Goal: Task Accomplishment & Management: Complete application form

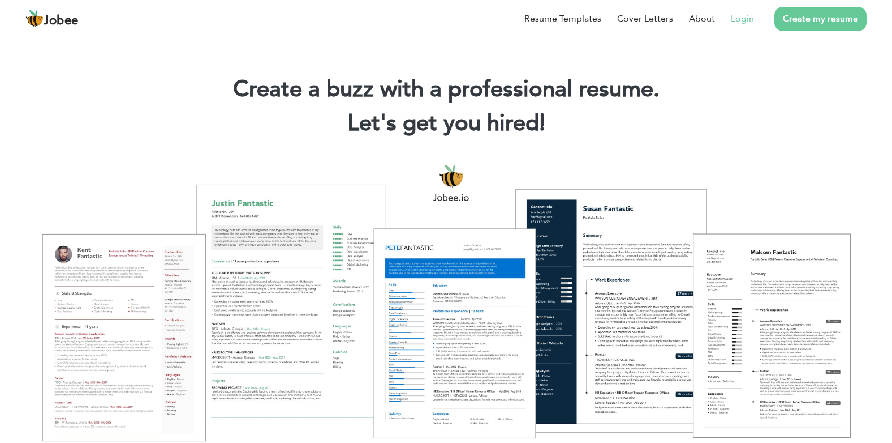
click at [737, 20] on link "Login" at bounding box center [742, 19] width 23 height 14
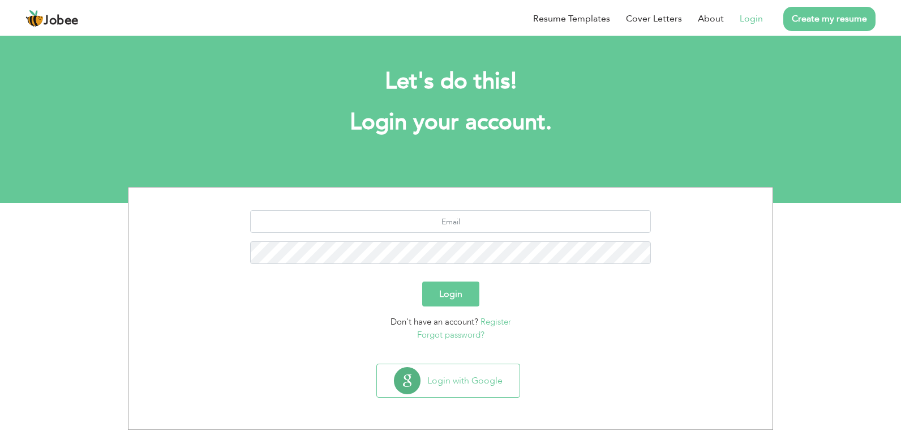
click at [446, 336] on link "Forgot password?" at bounding box center [450, 334] width 67 height 11
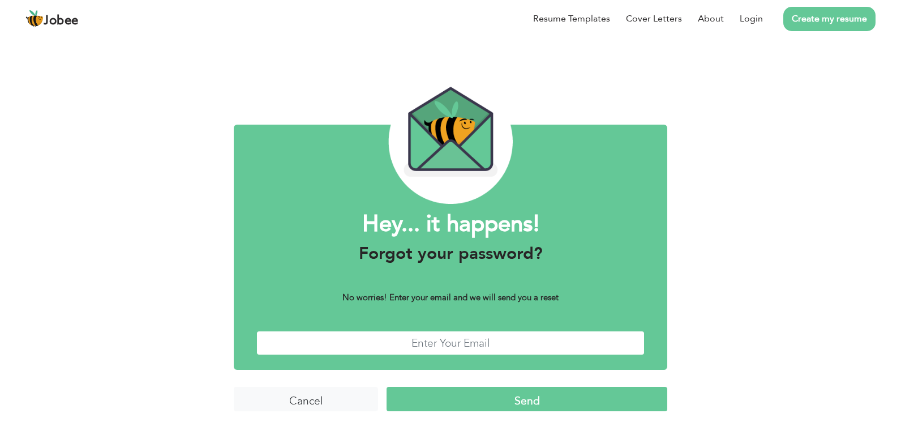
click at [440, 350] on input "text" at bounding box center [450, 342] width 388 height 24
type input "[EMAIL_ADDRESS][DOMAIN_NAME]"
click at [534, 397] on input "Send" at bounding box center [526, 398] width 281 height 24
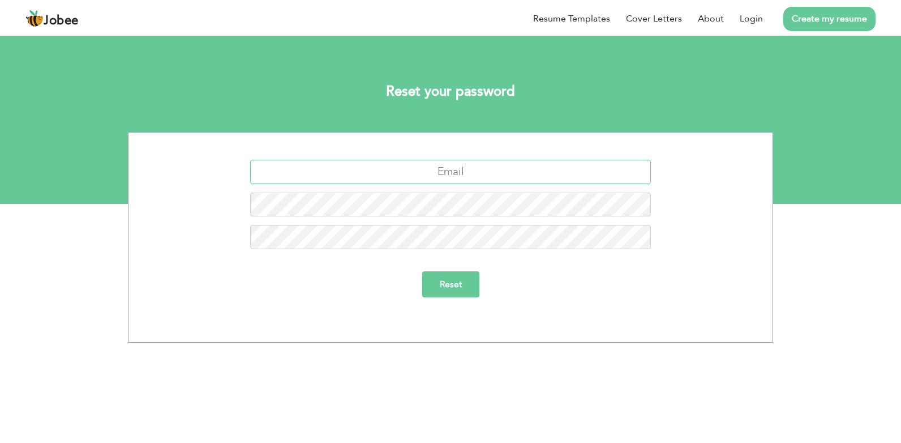
click at [487, 171] on input "text" at bounding box center [450, 172] width 401 height 24
type input "tabib_lodhi@hotmail.com"
click at [533, 308] on div "tabib_lodhi@hotmail.com Reset" at bounding box center [450, 237] width 645 height 210
click at [451, 290] on input "Reset" at bounding box center [450, 284] width 57 height 26
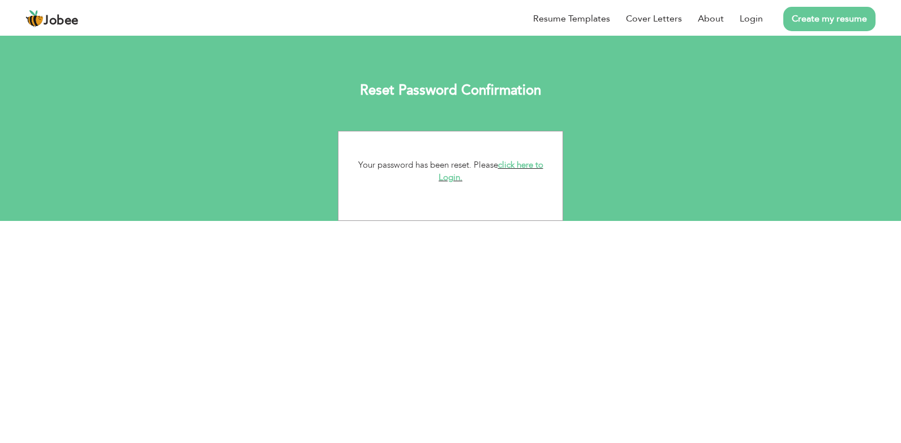
click at [538, 163] on link "click here to Login." at bounding box center [491, 171] width 105 height 24
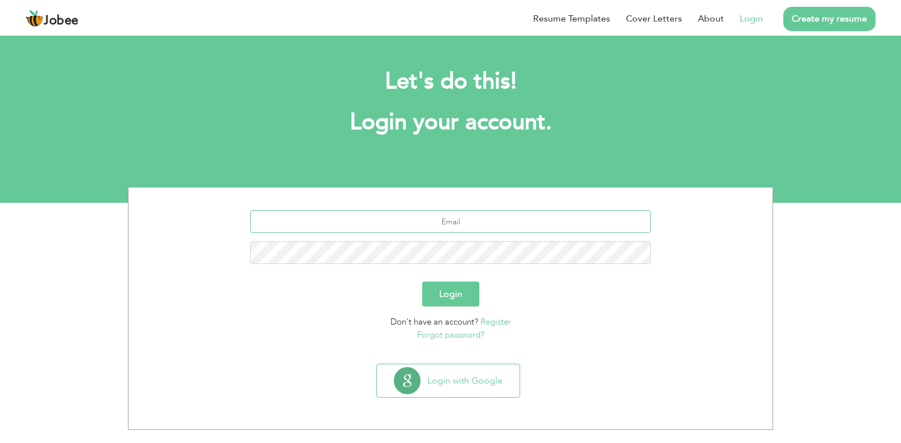
click at [454, 220] on input "text" at bounding box center [450, 221] width 401 height 23
type input "tabib_lodhi@hotmail.com"
click at [449, 300] on button "Login" at bounding box center [450, 293] width 57 height 25
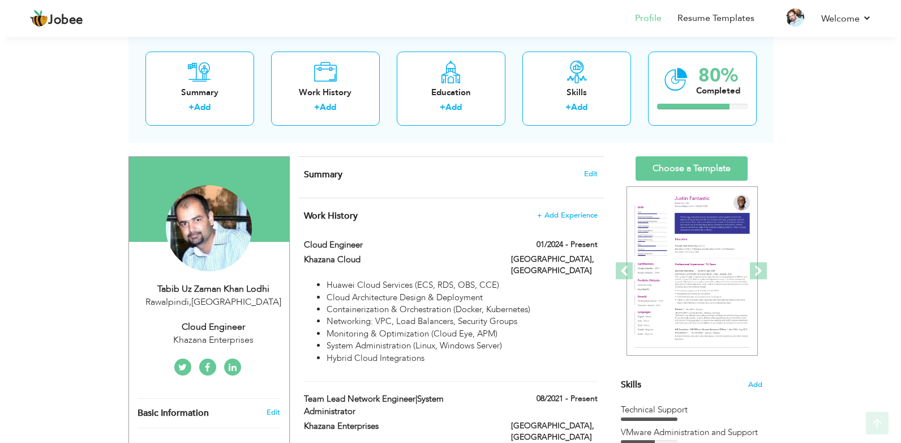
scroll to position [113, 0]
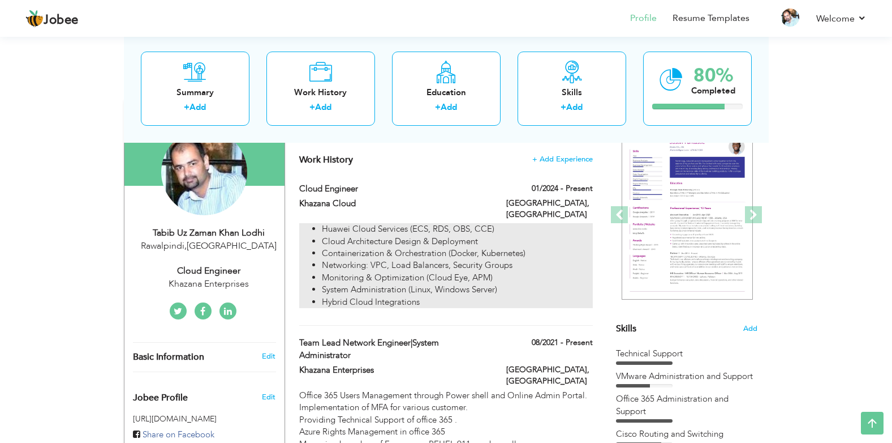
click at [415, 235] on li "Cloud Architecture Design & Deployment" at bounding box center [457, 241] width 270 height 12
type input "Cloud Engineer"
type input "Khazana Cloud"
type input "01/2024"
type input "Pakistan"
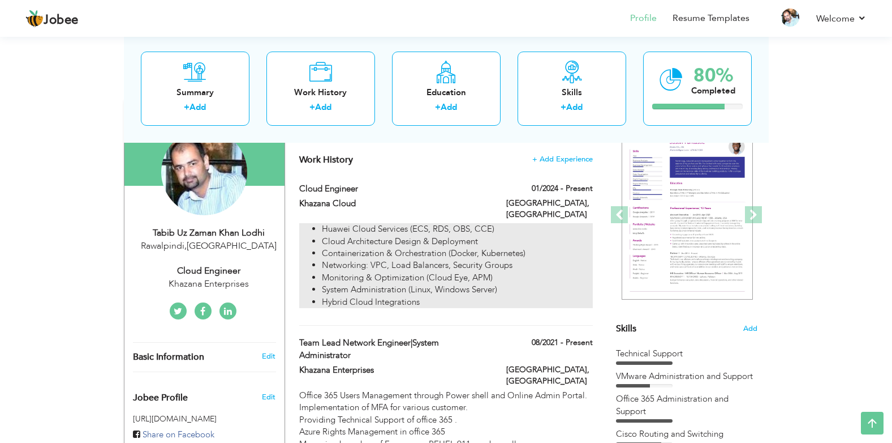
type input "Islamabad"
checkbox input "true"
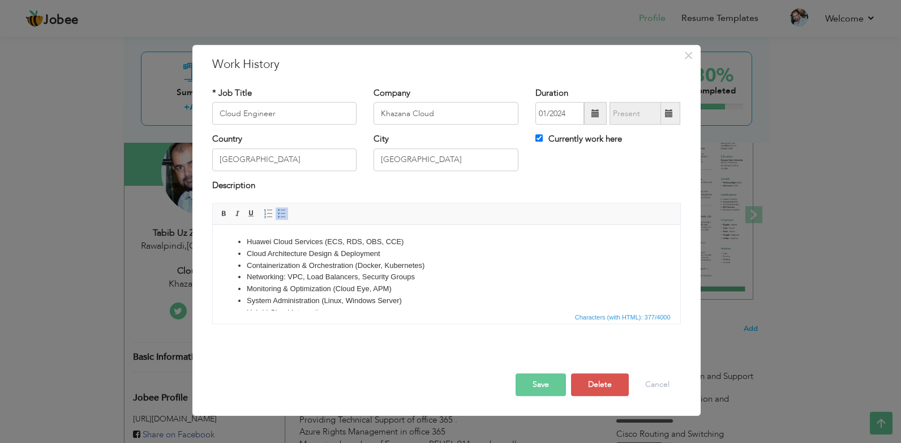
click at [453, 241] on li "Huawei Cloud Services (ECS, RDS, OBS, CCE)" at bounding box center [445, 242] width 399 height 12
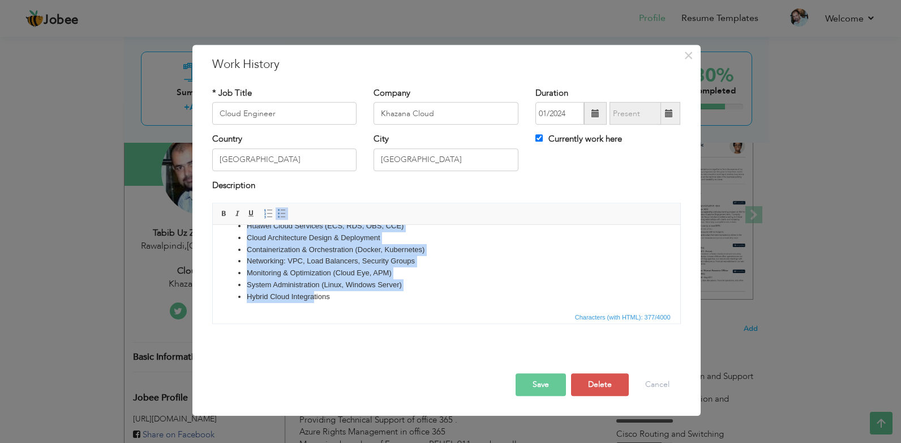
scroll to position [20, 0]
drag, startPoint x: 236, startPoint y: 240, endPoint x: 660, endPoint y: 544, distance: 522.0
click at [448, 310] on html "Huawei Cloud Services (ECS, RDS, OBS, CCE) Cloud Architecture Design & Deployme…" at bounding box center [445, 256] width 467 height 105
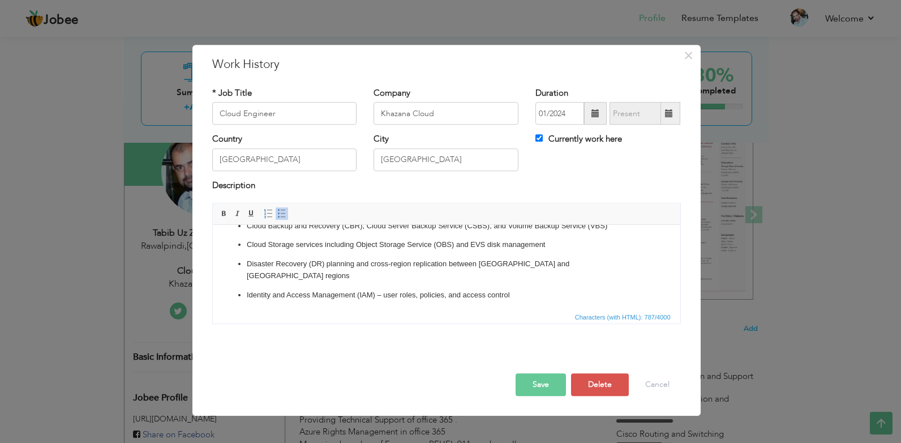
scroll to position [83, 0]
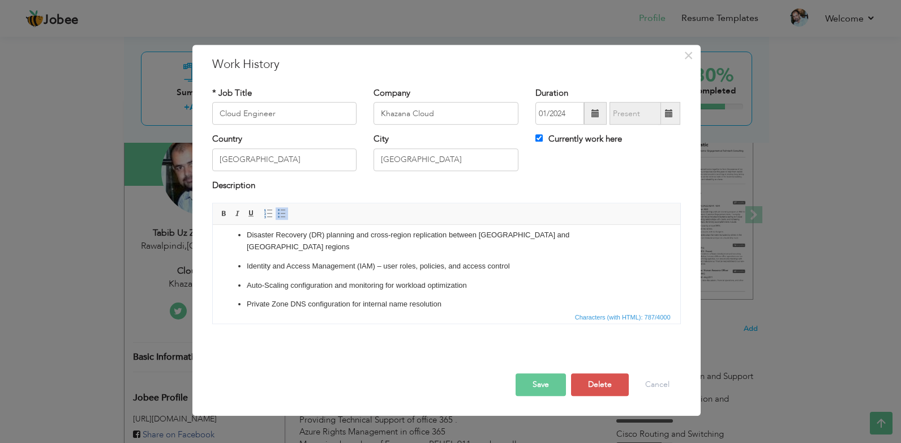
click at [532, 385] on button "Save" at bounding box center [540, 384] width 50 height 23
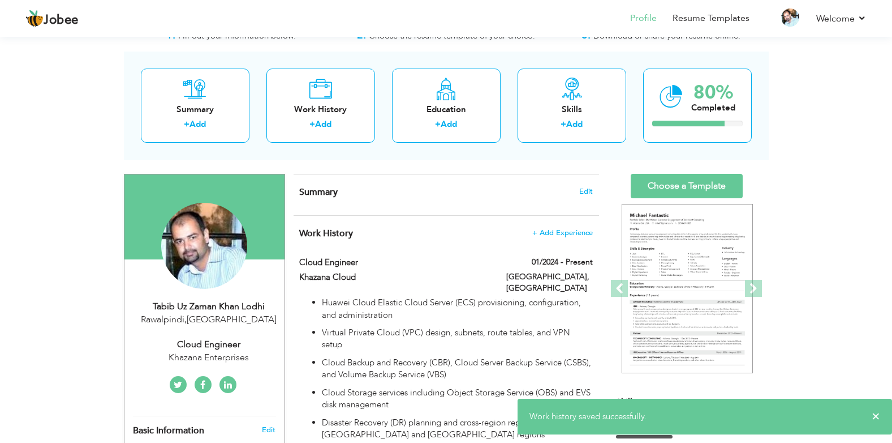
scroll to position [0, 0]
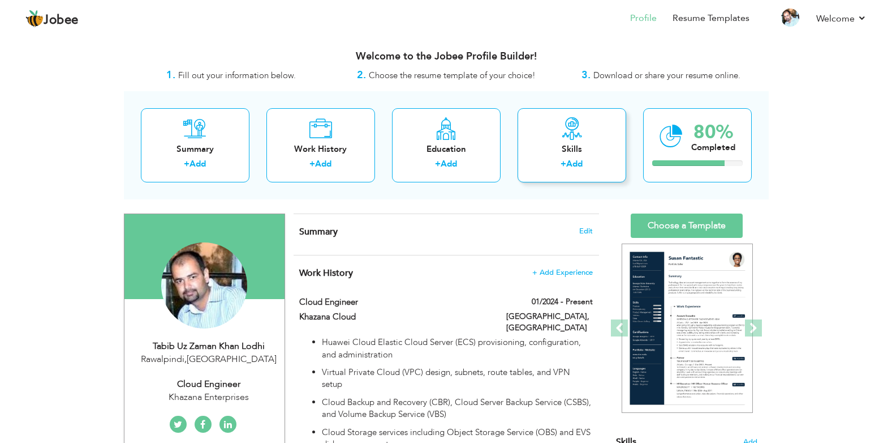
click at [572, 163] on link "Add" at bounding box center [574, 163] width 16 height 11
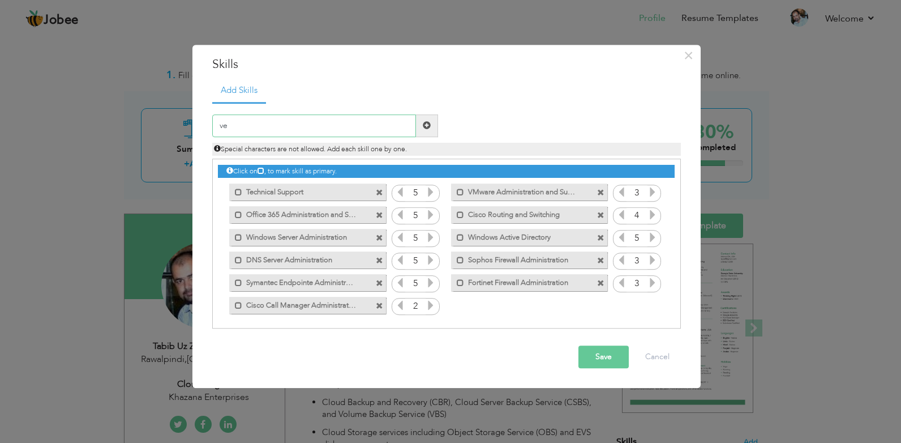
type input "v"
click at [650, 366] on button "Cancel" at bounding box center [657, 356] width 47 height 23
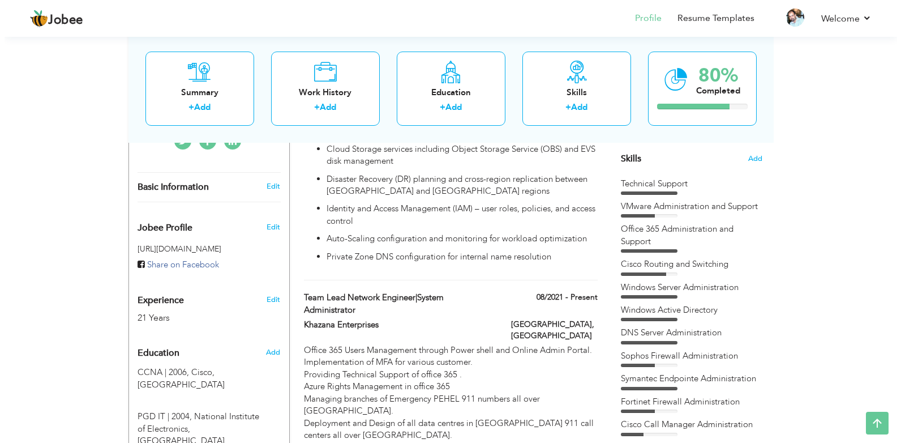
scroll to position [170, 0]
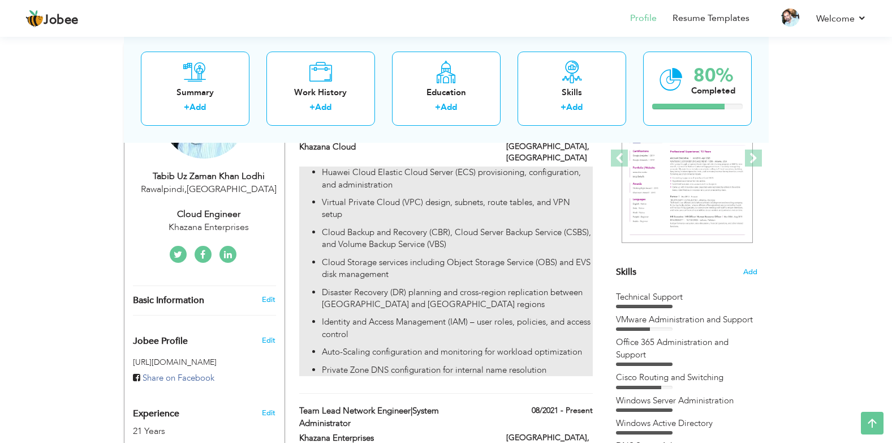
click at [467, 199] on p "Virtual Private Cloud (VPC) design, subnets, route tables, and VPN setup" at bounding box center [457, 208] width 270 height 24
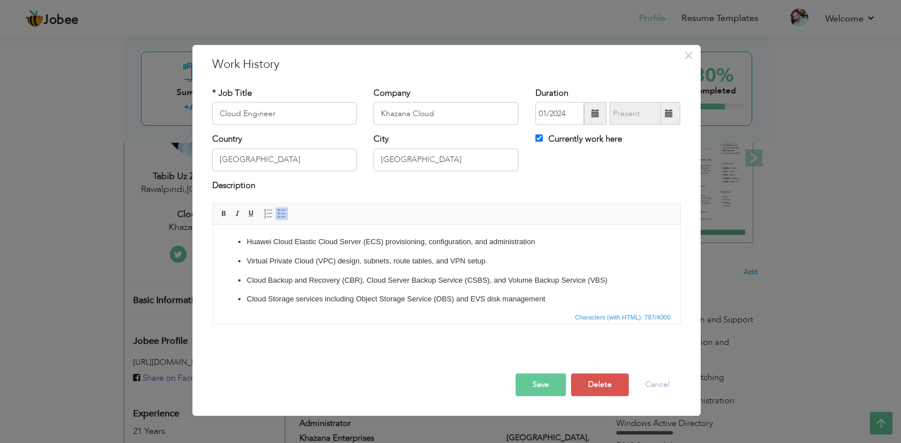
click at [545, 294] on p "Cloud Storage services including Object Storage Service (OBS) and EVS disk mana…" at bounding box center [445, 299] width 399 height 12
click at [574, 300] on p "Cloud Storage services including Object Storage Service (OBS) and EVS disk mana…" at bounding box center [445, 300] width 399 height 24
click at [545, 290] on p "Cloud Storage services including Object Storage Service (OBS) and EVS disk mana…" at bounding box center [445, 300] width 399 height 24
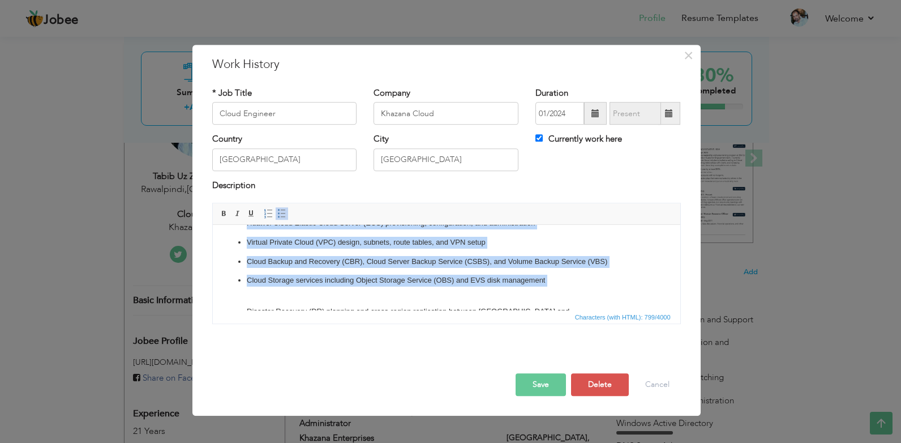
scroll to position [95, 0]
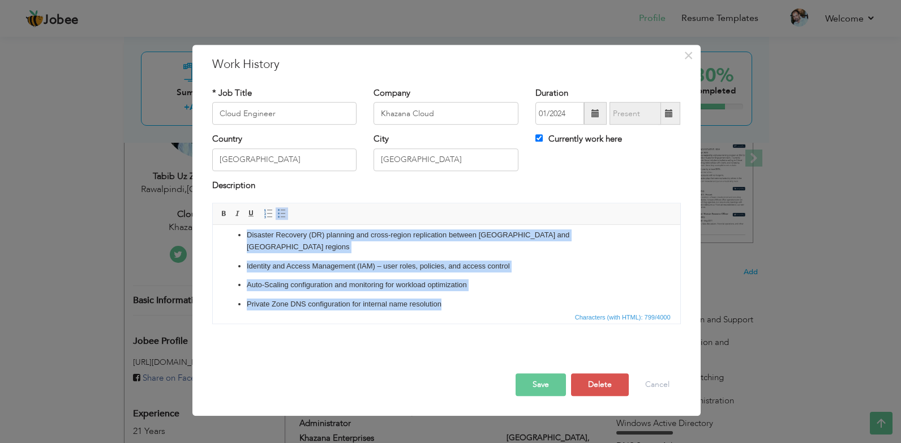
drag, startPoint x: 236, startPoint y: 240, endPoint x: 493, endPoint y: 298, distance: 263.3
click at [493, 298] on html "Huawei Cloud Elastic Cloud Server (ECS) provisioning, configuration, and admini…" at bounding box center [445, 226] width 467 height 192
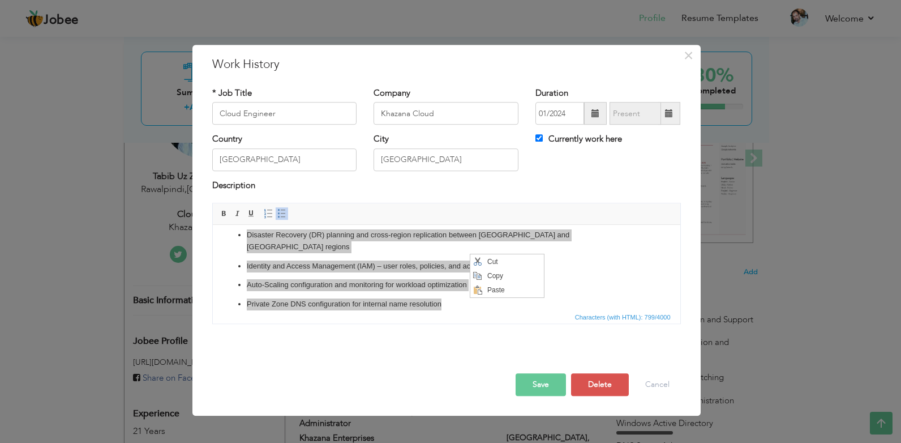
scroll to position [0, 0]
click at [483, 259] on span "Context Menu Options" at bounding box center [477, 262] width 14 height 14
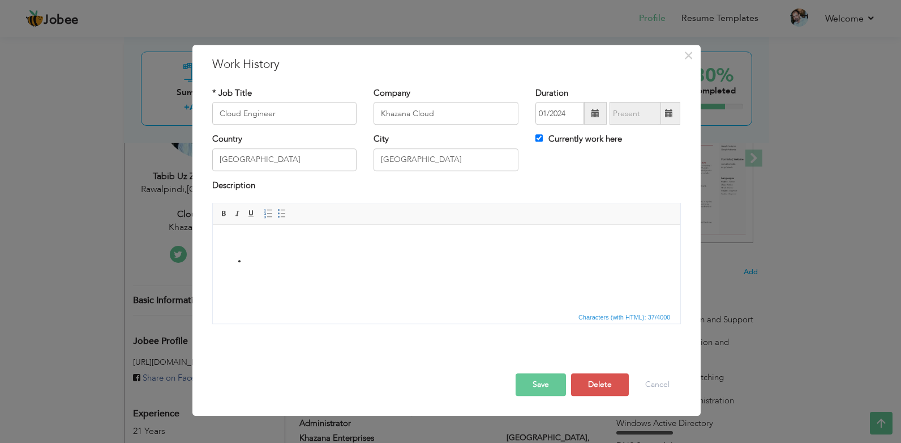
click at [476, 260] on li at bounding box center [445, 261] width 399 height 12
click at [251, 263] on li at bounding box center [445, 261] width 399 height 12
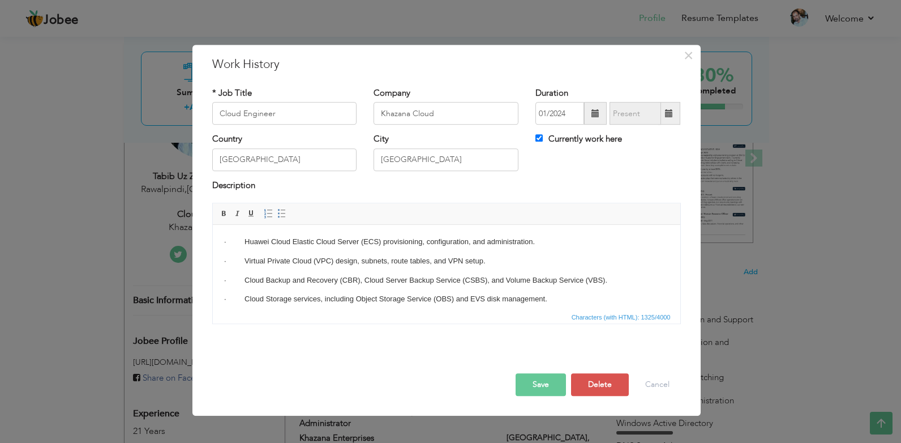
click at [540, 392] on button "Save" at bounding box center [540, 384] width 50 height 23
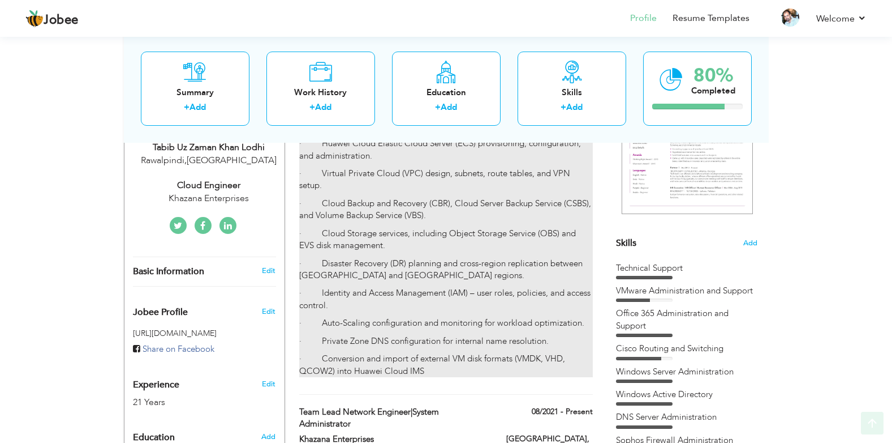
scroll to position [226, 0]
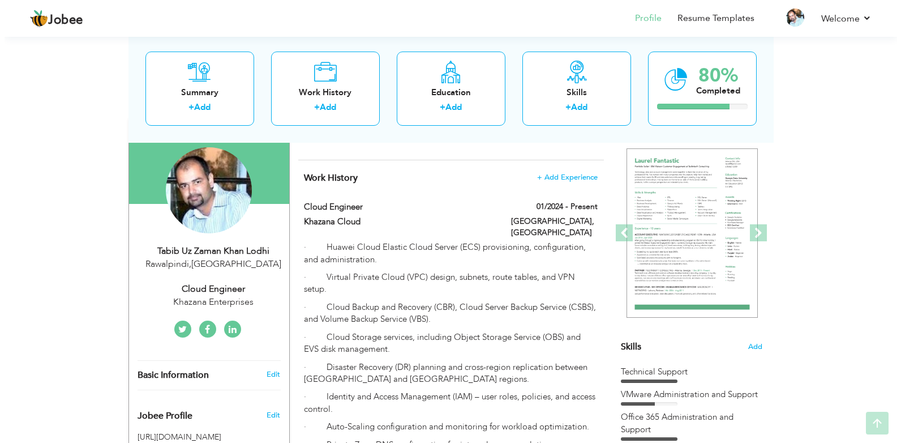
scroll to position [113, 0]
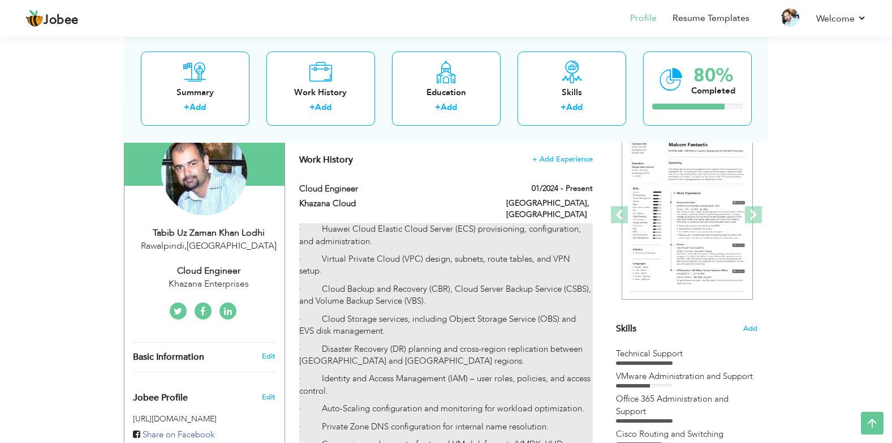
click at [346, 226] on p "· Huawei Cloud Elastic Cloud Server (ECS) provisioning, configuration, and admi…" at bounding box center [445, 235] width 293 height 24
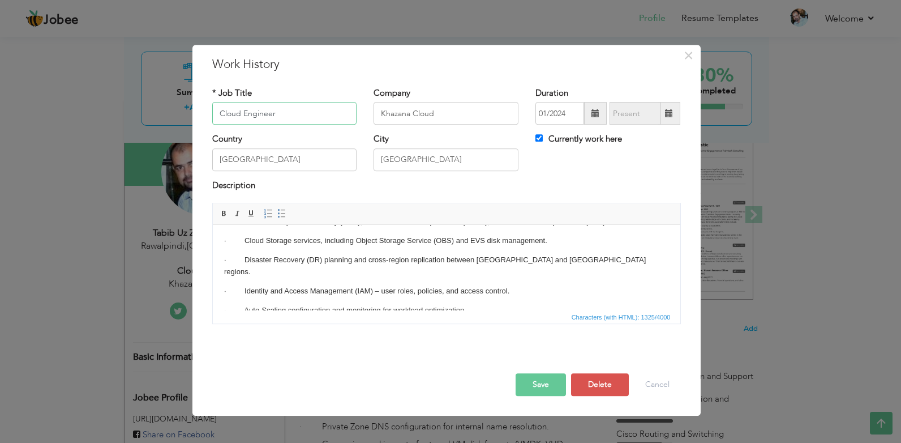
scroll to position [0, 0]
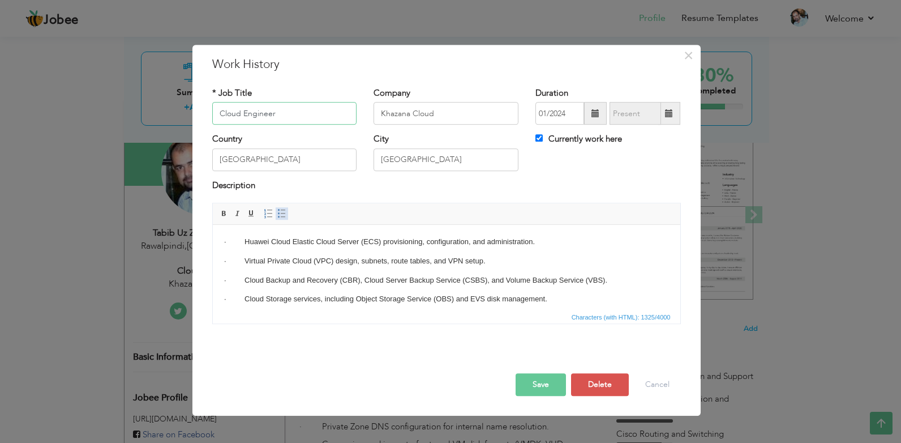
click at [280, 215] on span at bounding box center [281, 213] width 9 height 9
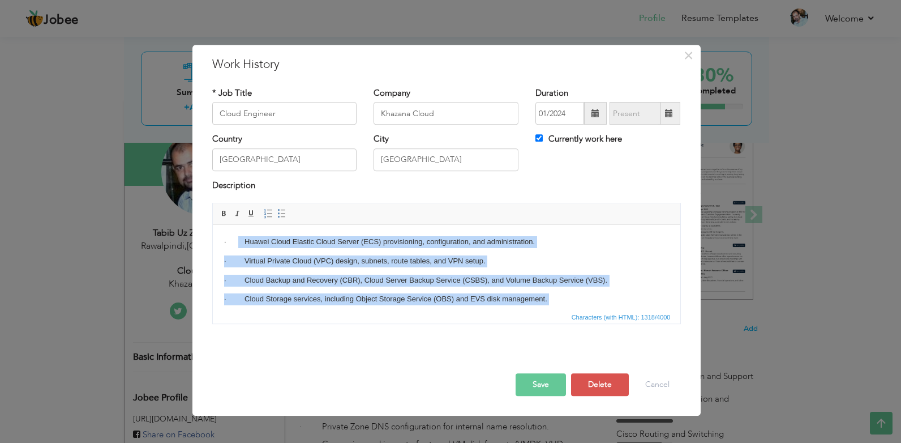
scroll to position [102, 0]
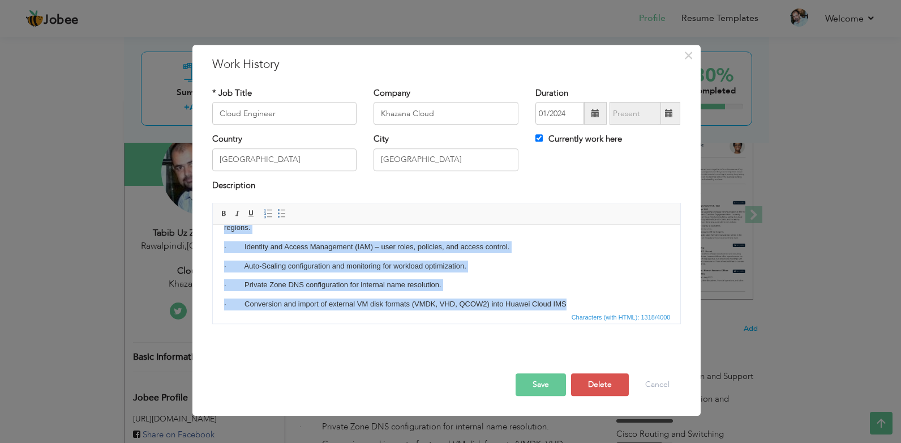
drag, startPoint x: 237, startPoint y: 235, endPoint x: 580, endPoint y: 293, distance: 347.7
click at [580, 293] on body "· Huawei Cloud Elastic Cloud Server (ECS) provisioning, configuration, and admi…" at bounding box center [446, 222] width 445 height 177
click at [286, 212] on span at bounding box center [281, 213] width 9 height 9
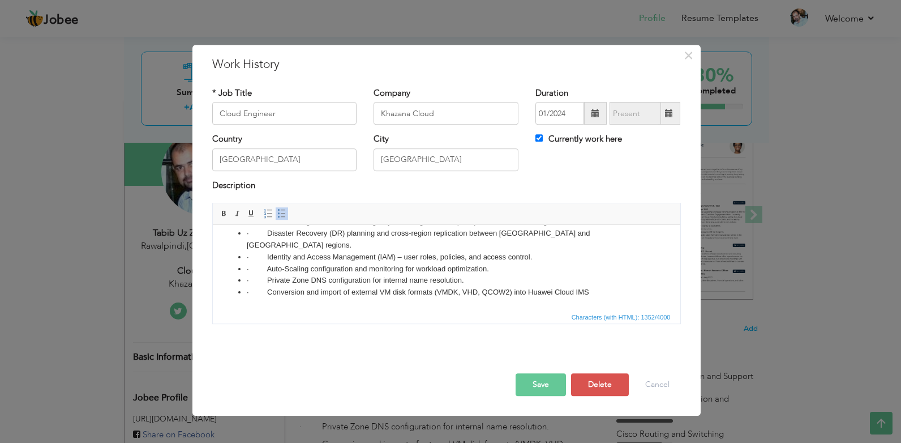
scroll to position [44, 0]
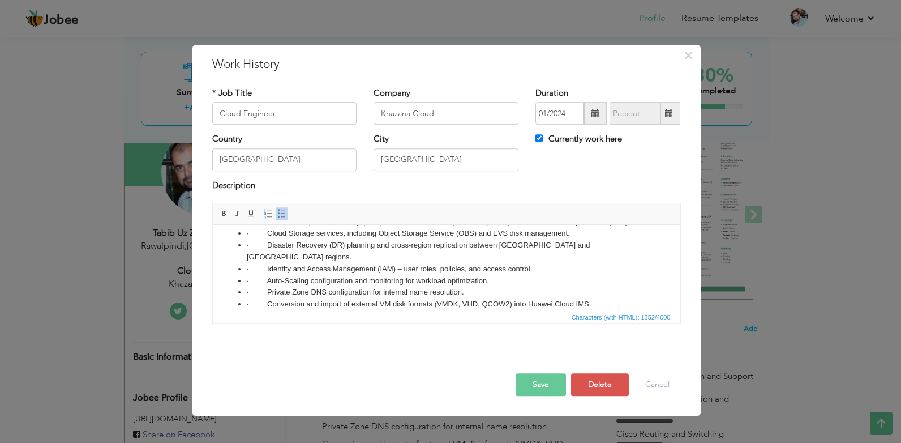
click at [543, 385] on button "Save" at bounding box center [540, 384] width 50 height 23
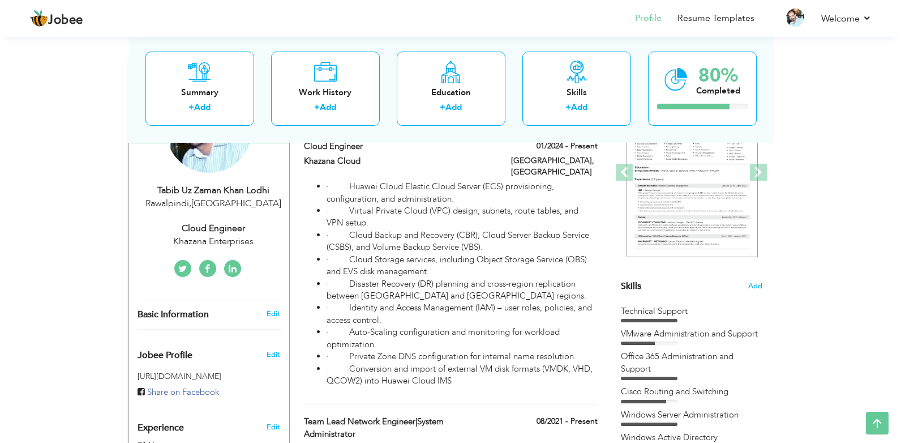
scroll to position [113, 0]
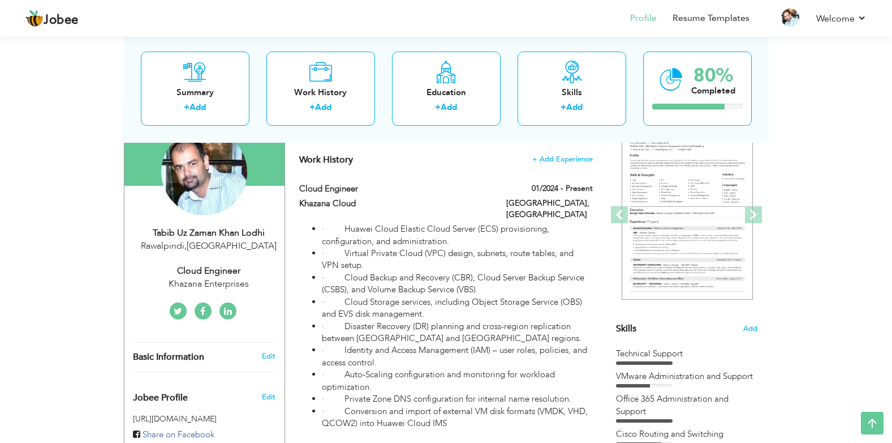
click at [460, 284] on li "· Cloud Backup and Recovery (CBR), Cloud Server Backup Service (CSBS), and Volu…" at bounding box center [457, 284] width 270 height 24
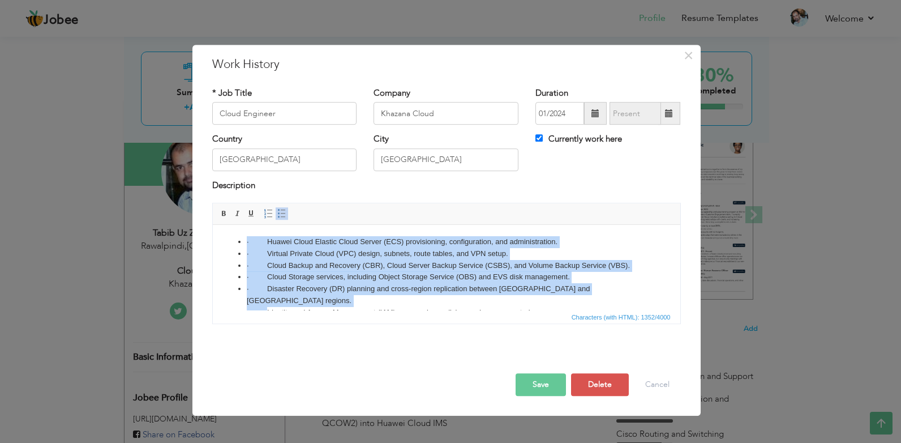
scroll to position [44, 0]
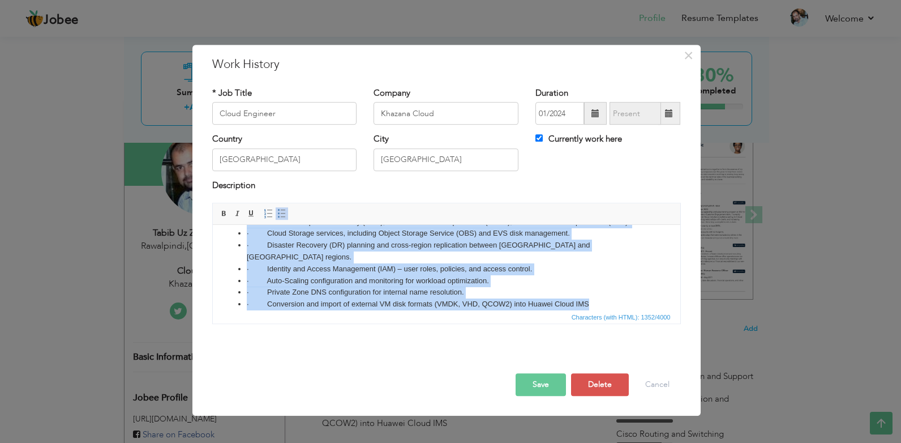
drag, startPoint x: 224, startPoint y: 234, endPoint x: 608, endPoint y: 290, distance: 388.3
click at [608, 290] on html "· Huawei Cloud Elastic Cloud Server (ECS) provisioning, configuration, and admi…" at bounding box center [445, 251] width 467 height 140
click at [277, 217] on span at bounding box center [281, 213] width 9 height 9
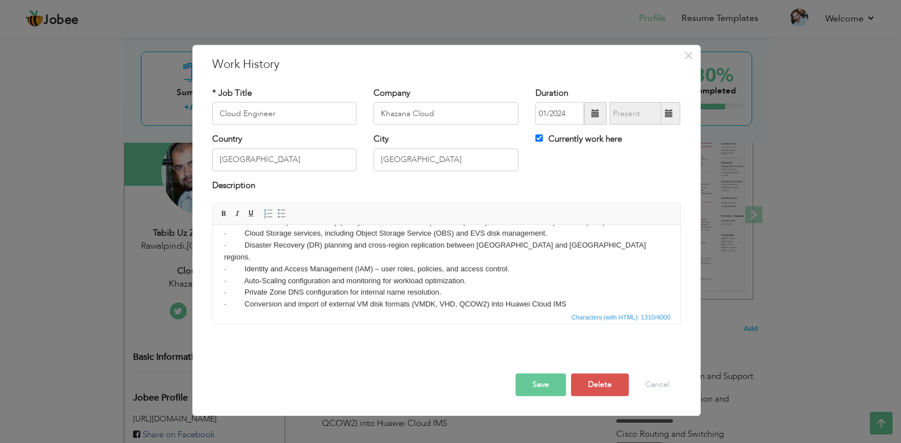
click at [536, 388] on button "Save" at bounding box center [540, 384] width 50 height 23
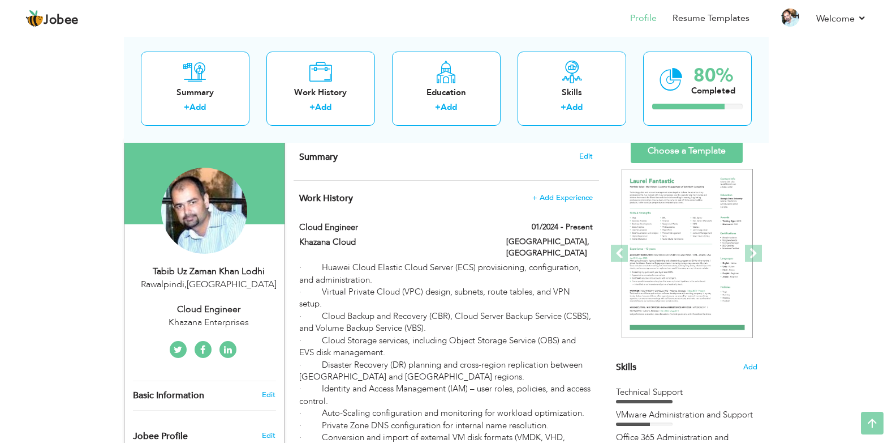
scroll to position [0, 0]
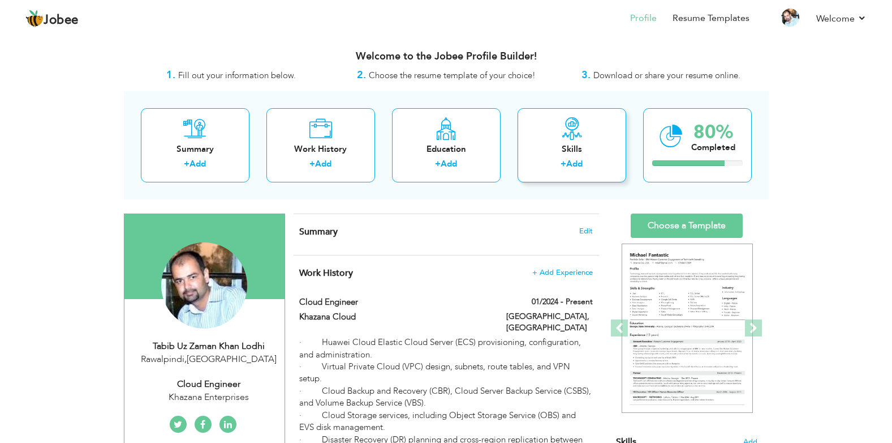
click at [585, 164] on div "+ Add" at bounding box center [572, 165] width 91 height 15
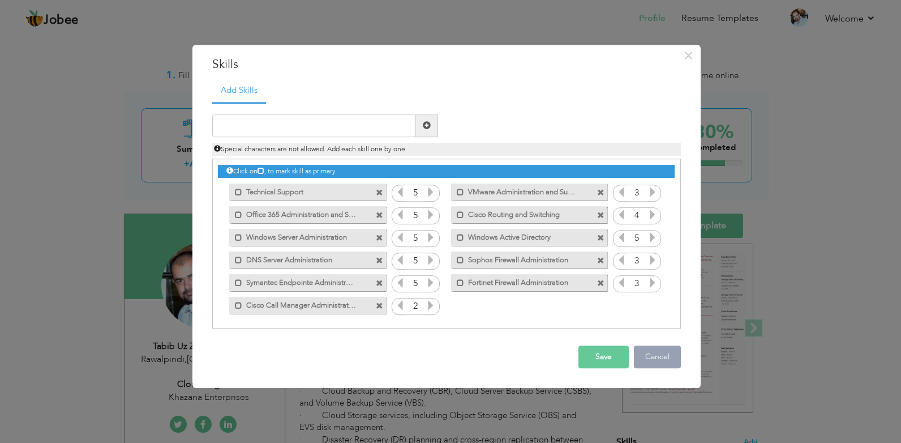
click at [663, 362] on button "Cancel" at bounding box center [657, 356] width 47 height 23
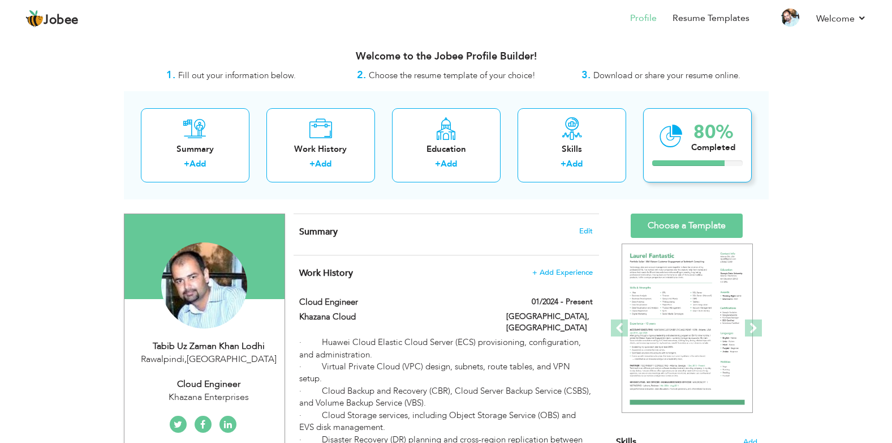
click at [713, 151] on div "Completed" at bounding box center [713, 147] width 44 height 12
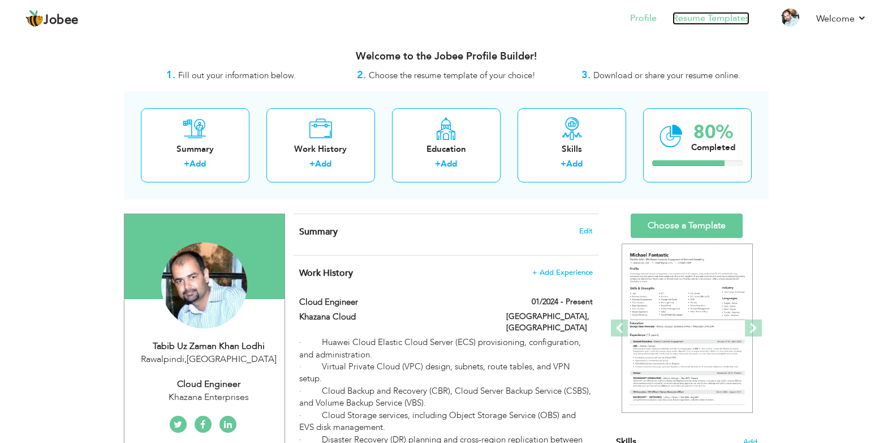
click at [715, 18] on link "Resume Templates" at bounding box center [711, 18] width 77 height 13
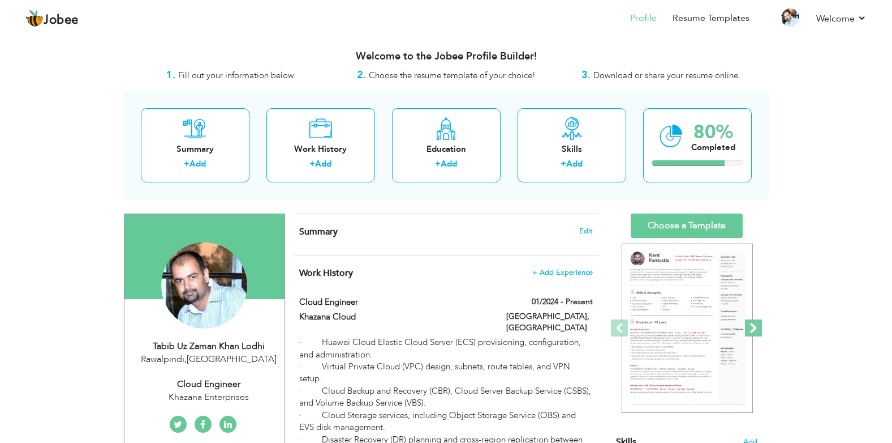
click at [759, 330] on span at bounding box center [753, 327] width 17 height 17
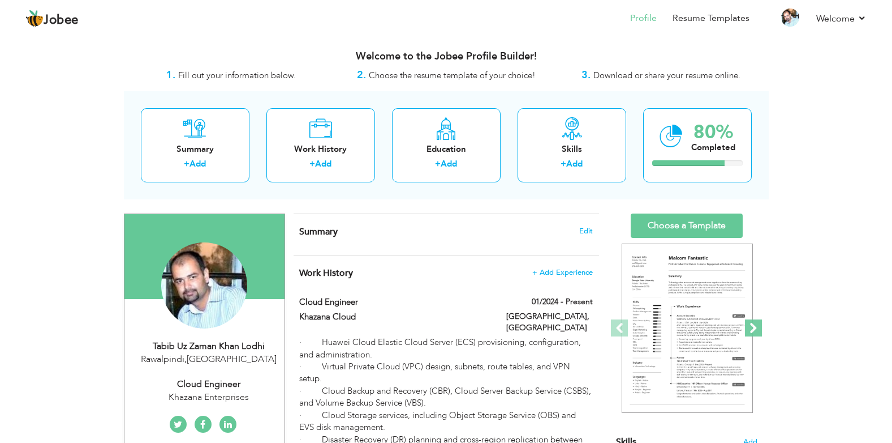
click at [759, 330] on span at bounding box center [753, 327] width 17 height 17
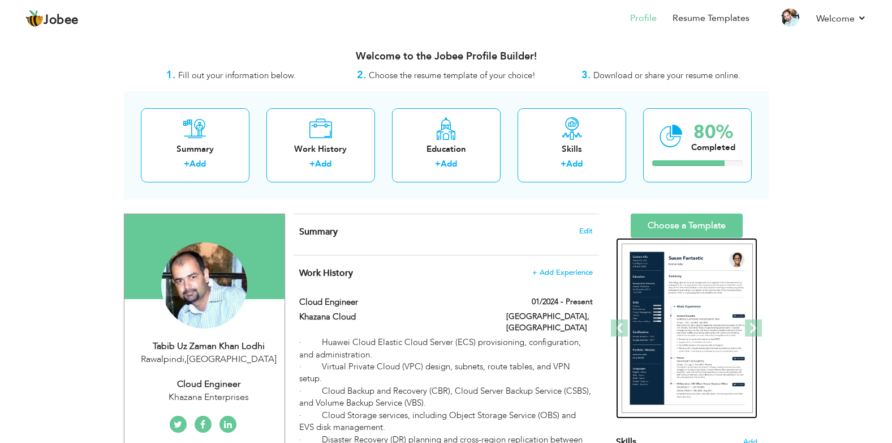
click at [699, 296] on img at bounding box center [687, 328] width 131 height 170
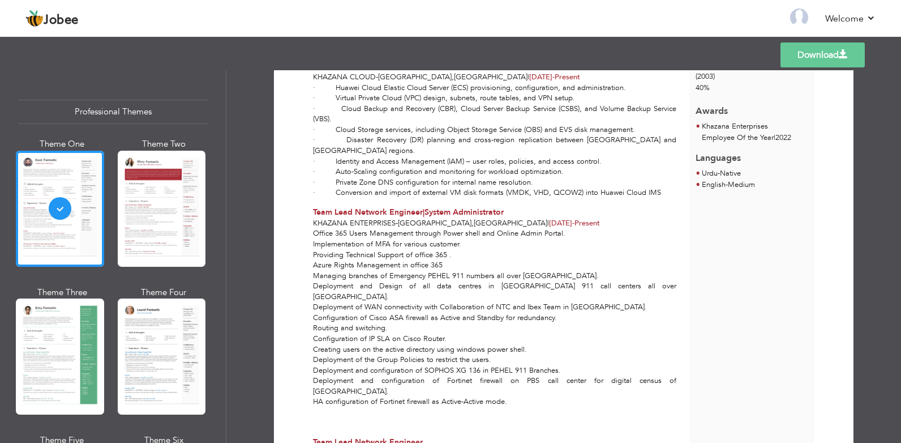
scroll to position [179, 0]
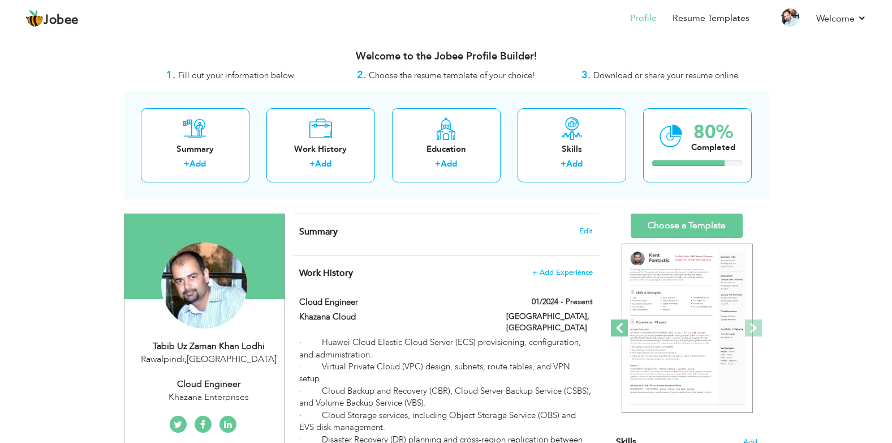
click at [621, 325] on span at bounding box center [619, 327] width 17 height 17
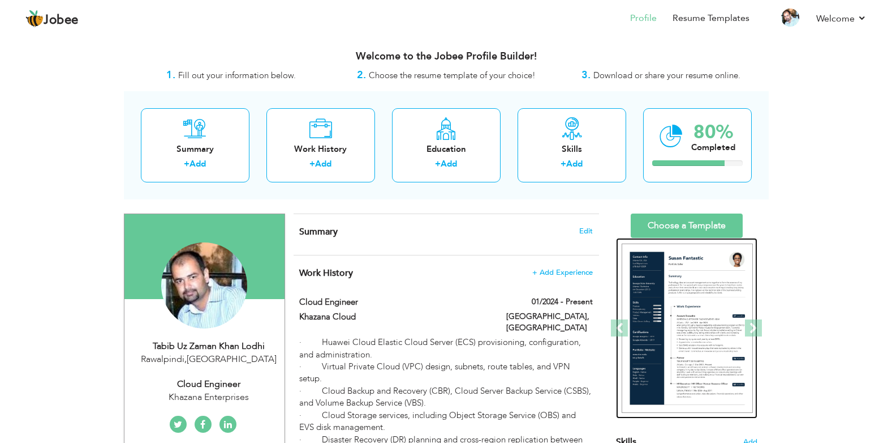
click at [685, 285] on div at bounding box center [763, 328] width 1765 height 181
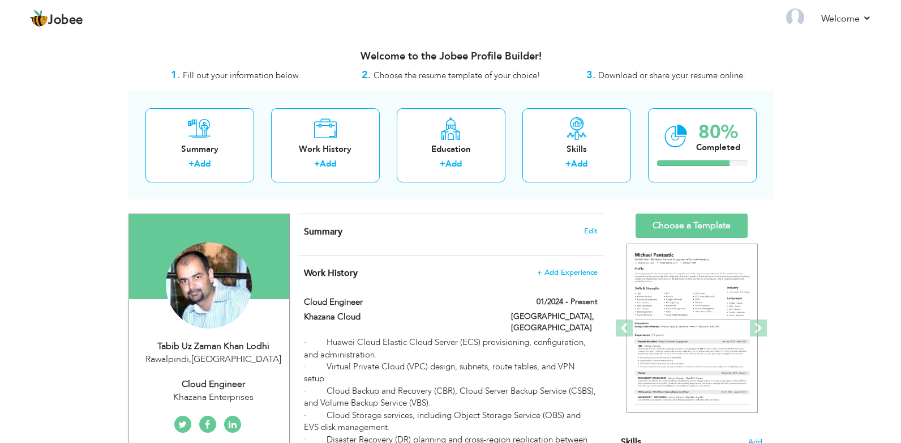
scroll to position [170, 0]
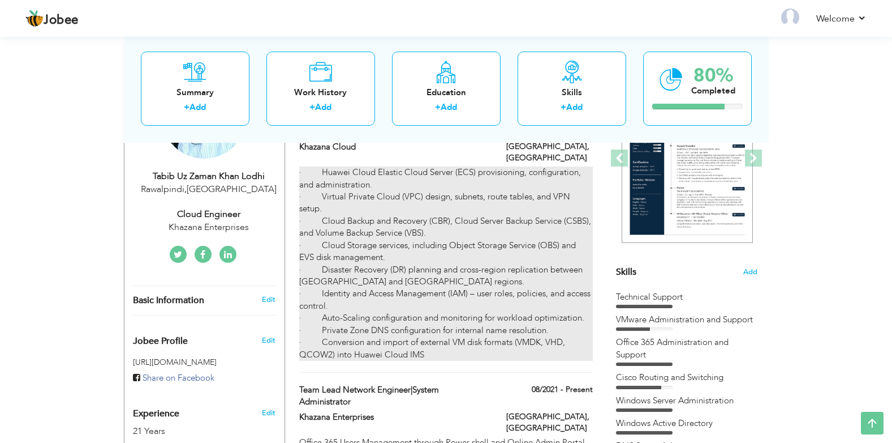
click at [350, 251] on div "· Huawei Cloud Elastic Cloud Server (ECS) provisioning, configuration, and admi…" at bounding box center [445, 263] width 293 height 194
type input "Cloud Engineer"
type input "Khazana Cloud"
type input "01/2024"
type input "[GEOGRAPHIC_DATA]"
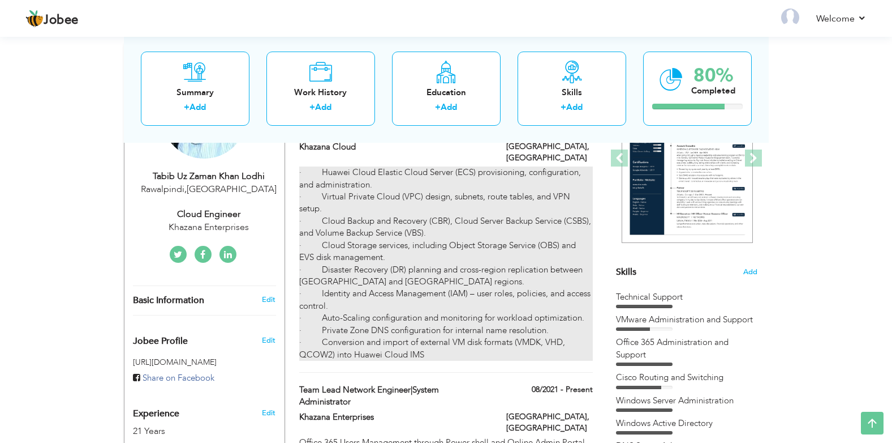
type input "[GEOGRAPHIC_DATA]"
checkbox input "true"
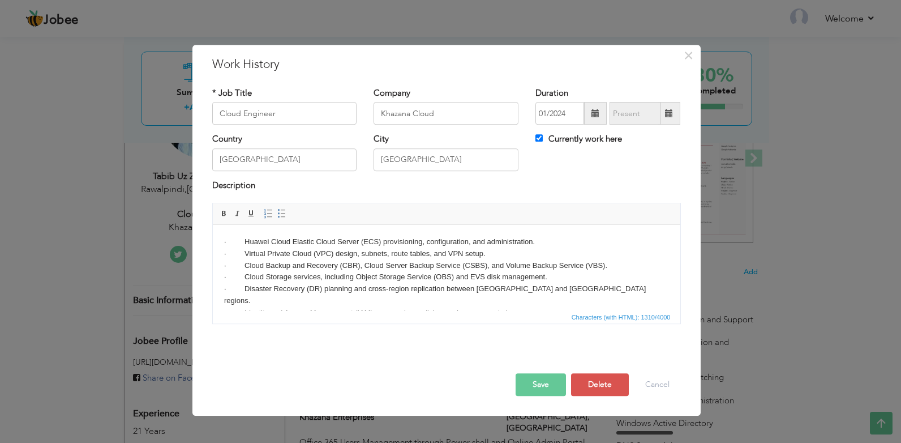
click at [540, 244] on body "· Huawei Cloud Elastic Cloud Server (ECS) provisioning, configuration, and admi…" at bounding box center [446, 295] width 445 height 118
click at [489, 254] on body "· Huawei Cloud Elastic Cloud Server (ECS) provisioning, configuration, and admi…" at bounding box center [446, 295] width 445 height 118
click at [613, 265] on body "· Huawei Cloud Elastic Cloud Server (ECS) provisioning, configuration, and admi…" at bounding box center [446, 295] width 445 height 118
click at [553, 277] on body "· Huawei Cloud Elastic Cloud Server (ECS) provisioning, configuration, and admi…" at bounding box center [446, 295] width 445 height 118
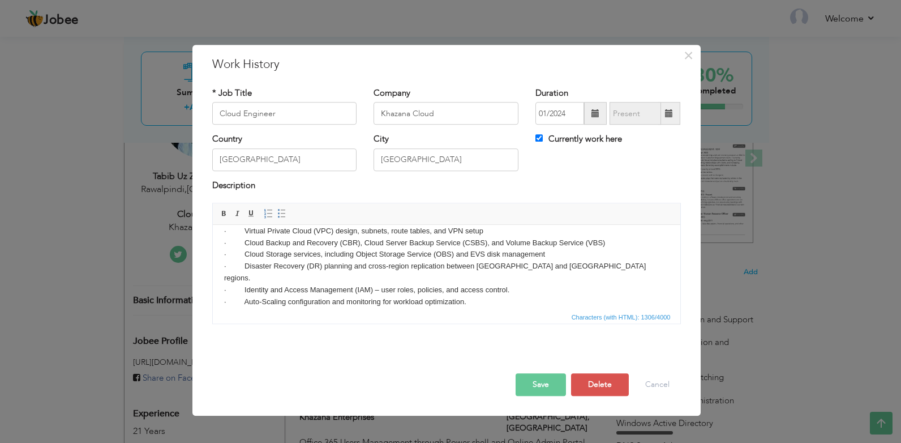
scroll to position [25, 0]
click at [580, 261] on body "· Huawei Cloud Elastic Cloud Server (ECS) provisioning, configuration, and admi…" at bounding box center [446, 270] width 445 height 118
click at [512, 274] on body "· Huawei Cloud Elastic Cloud Server (ECS) provisioning, configuration, and admi…" at bounding box center [446, 270] width 445 height 118
click at [468, 290] on body "· Huawei Cloud Elastic Cloud Server (ECS) provisioning, configuration, and admi…" at bounding box center [446, 270] width 445 height 118
click at [439, 300] on body "· Huawei Cloud Elastic Cloud Server (ECS) provisioning, configuration, and admi…" at bounding box center [446, 270] width 445 height 118
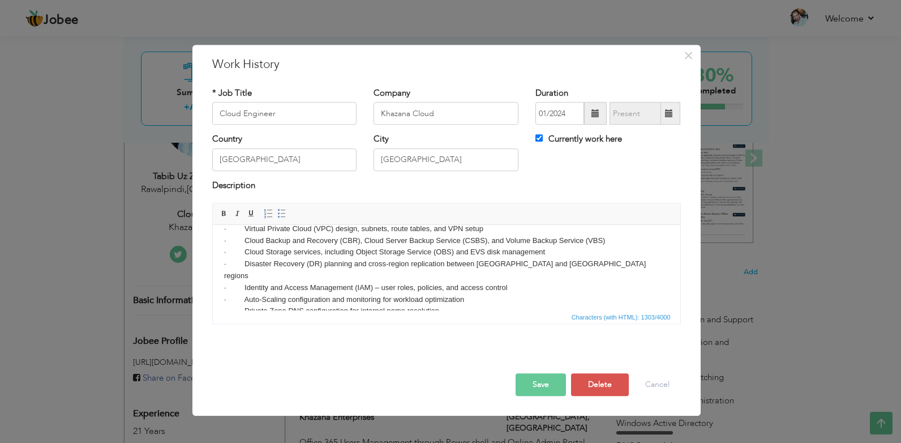
click at [446, 298] on body "· Huawei Cloud Elastic Cloud Server (ECS) provisioning, configuration, and admi…" at bounding box center [446, 270] width 445 height 118
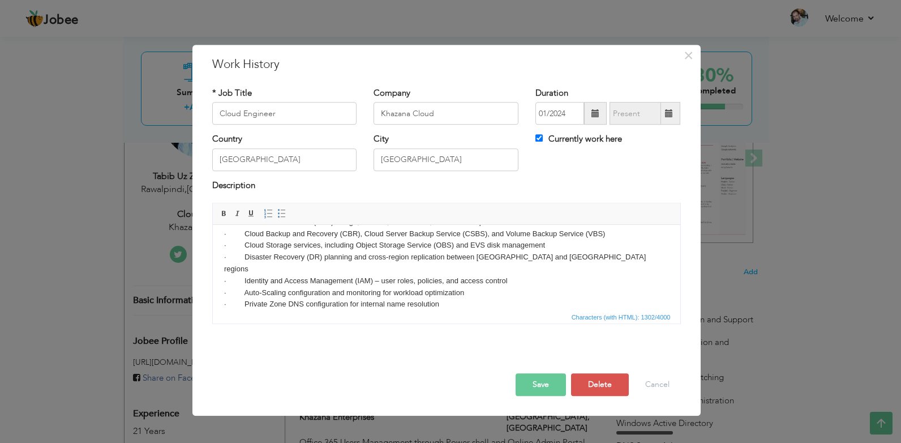
scroll to position [44, 0]
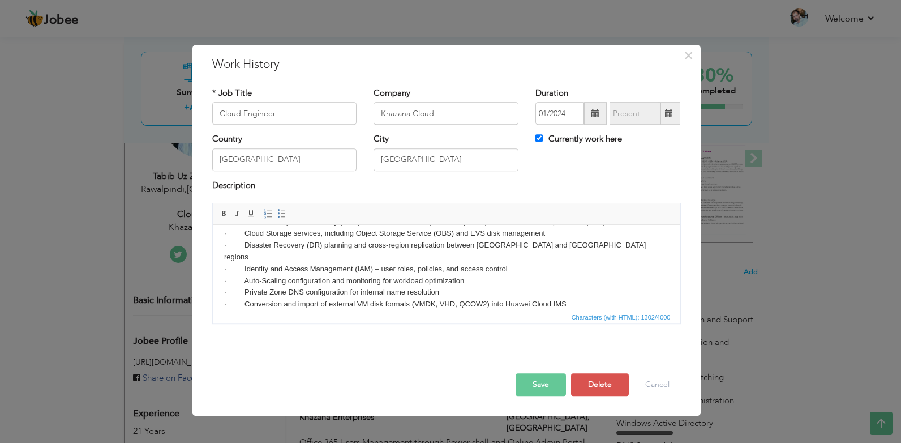
drag, startPoint x: 243, startPoint y: 233, endPoint x: 229, endPoint y: 264, distance: 34.2
click at [243, 233] on body "· Huawei Cloud Elastic Cloud Server (ECS) provisioning, configuration, and admi…" at bounding box center [446, 251] width 445 height 118
drag, startPoint x: 243, startPoint y: 244, endPoint x: 251, endPoint y: 260, distance: 17.7
click at [243, 245] on body "· Huawei Cloud Elastic Cloud Server (ECS) provisioning, configuration, and admi…" at bounding box center [446, 251] width 445 height 118
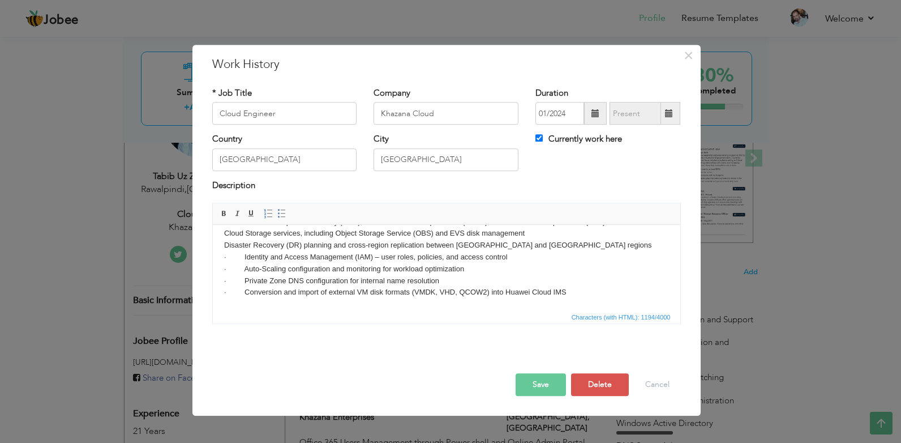
drag, startPoint x: 221, startPoint y: 257, endPoint x: 231, endPoint y: 270, distance: 17.0
click at [221, 257] on html "· Huawei Cloud Elastic Cloud Server (ECS) provisioning, configuration, and admi…" at bounding box center [445, 245] width 467 height 128
click at [222, 246] on html "· Huawei Cloud Elastic Cloud Server (ECS) provisioning, configuration, and admi…" at bounding box center [445, 245] width 467 height 128
click at [222, 256] on html "· Huawei Cloud Elastic Cloud Server (ECS) provisioning, configuration, and admi…" at bounding box center [445, 245] width 467 height 128
drag, startPoint x: 222, startPoint y: 267, endPoint x: 239, endPoint y: 287, distance: 27.0
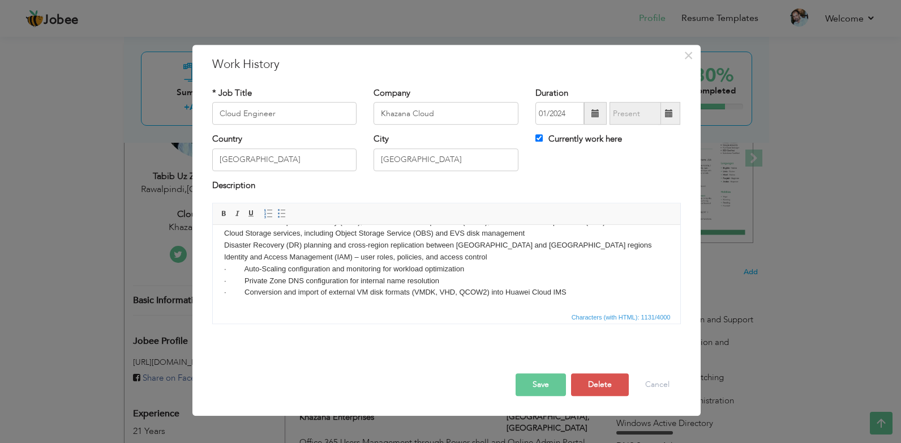
click at [222, 267] on html "· Huawei Cloud Elastic Cloud Server (ECS) provisioning, configuration, and admi…" at bounding box center [445, 245] width 467 height 128
drag, startPoint x: 224, startPoint y: 280, endPoint x: 229, endPoint y: 290, distance: 11.7
click at [224, 280] on body "· Huawei Cloud Elastic Cloud Server (ECS) provisioning, configuration, and admi…" at bounding box center [446, 245] width 445 height 106
click at [222, 290] on html "· Huawei Cloud Elastic Cloud Server (ECS) provisioning, configuration, and admi…" at bounding box center [445, 245] width 467 height 128
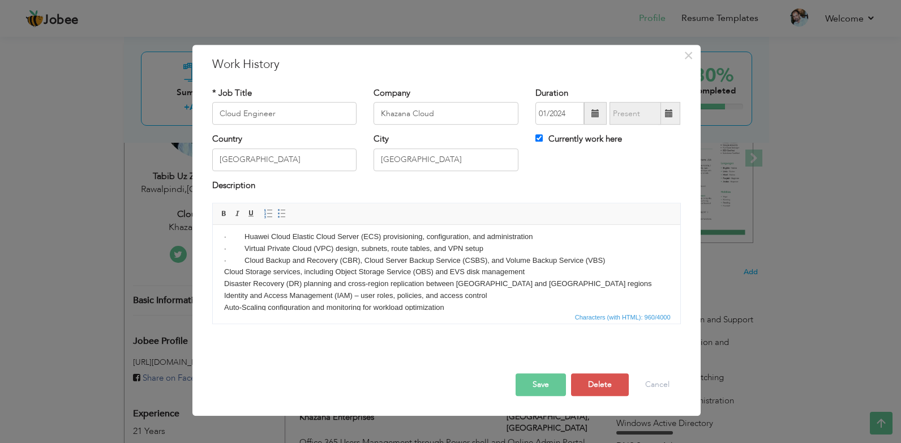
scroll to position [0, 0]
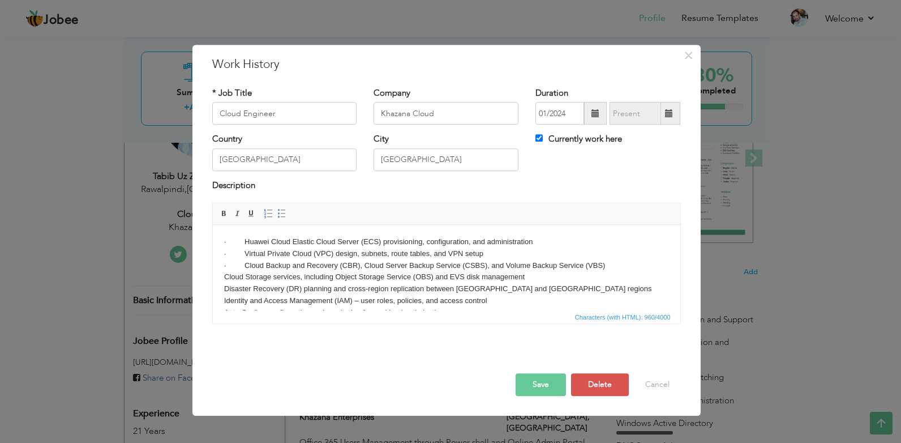
click at [222, 240] on html "· Huawei Cloud Elastic Cloud Server (ECS) provisioning, configuration, and admi…" at bounding box center [445, 289] width 467 height 128
click at [222, 253] on html "Huawei Cloud Elastic Cloud Server (ECS) provisioning, configuration, and admini…" at bounding box center [445, 289] width 467 height 128
click at [222, 267] on html "Huawei Cloud Elastic Cloud Server (ECS) provisioning, configuration, and admini…" at bounding box center [445, 289] width 467 height 128
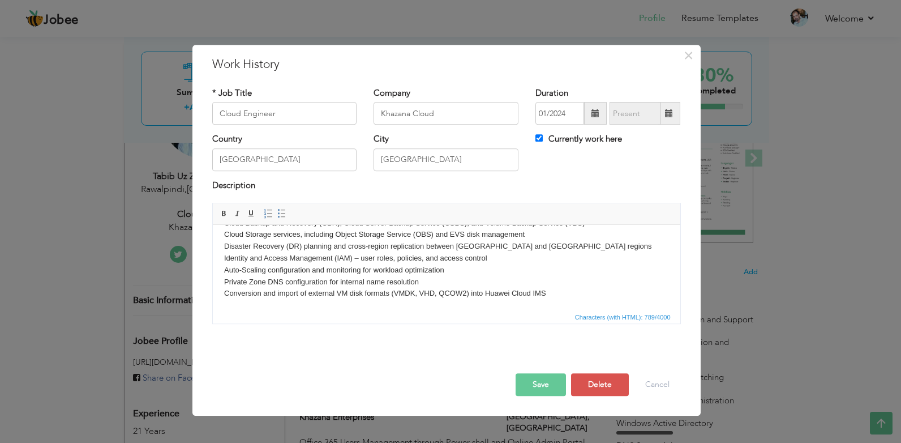
click at [540, 386] on button "Save" at bounding box center [540, 384] width 50 height 23
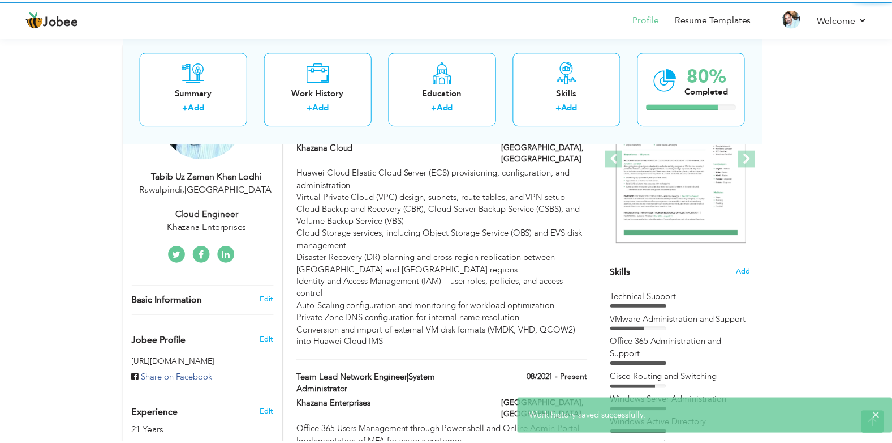
scroll to position [0, 0]
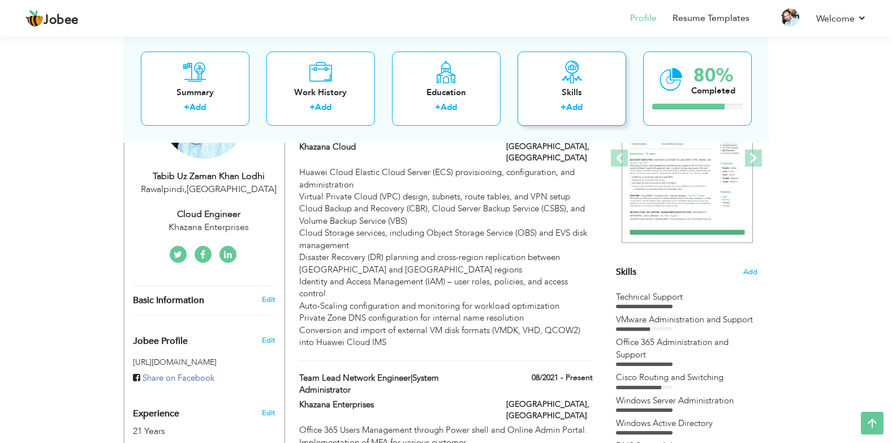
click at [567, 86] on div "Skills" at bounding box center [572, 92] width 91 height 12
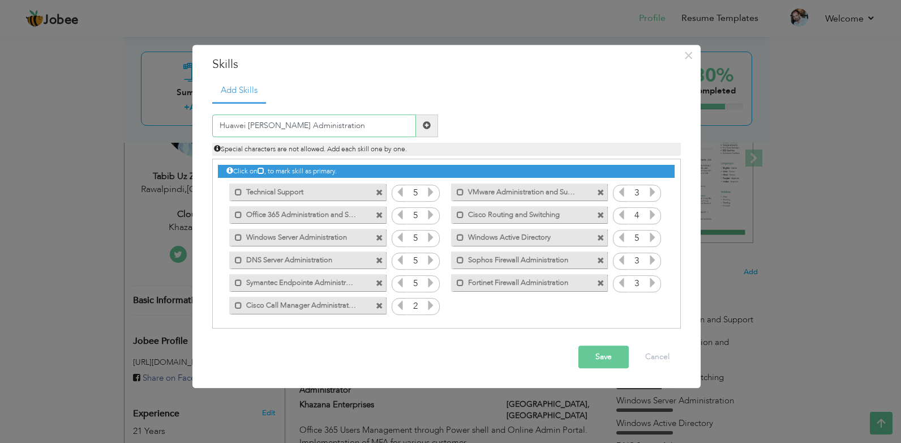
type input "Huawei [PERSON_NAME] Administration"
click at [422, 131] on span at bounding box center [427, 125] width 22 height 23
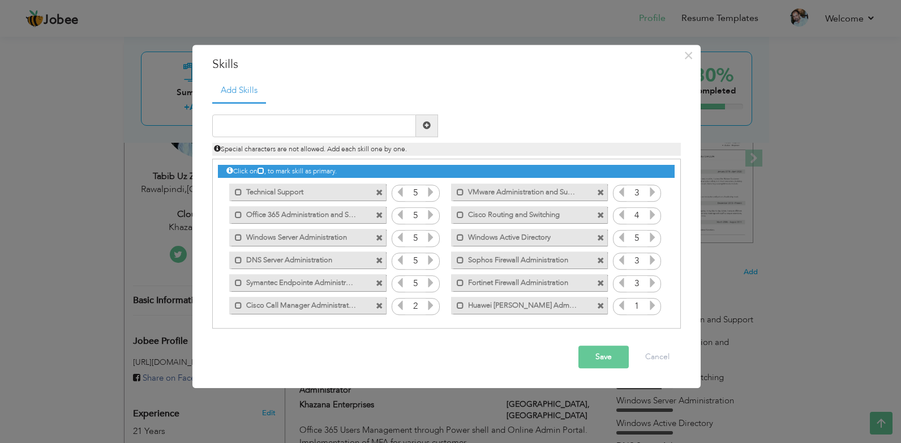
click at [606, 357] on button "Save" at bounding box center [603, 356] width 50 height 23
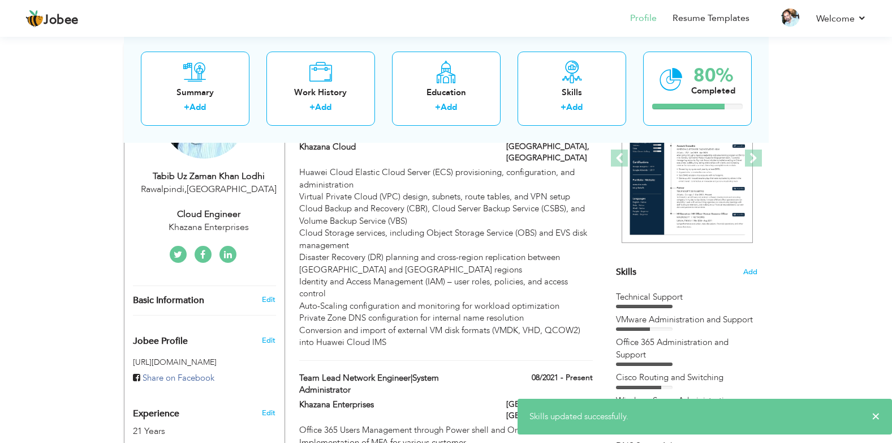
scroll to position [57, 0]
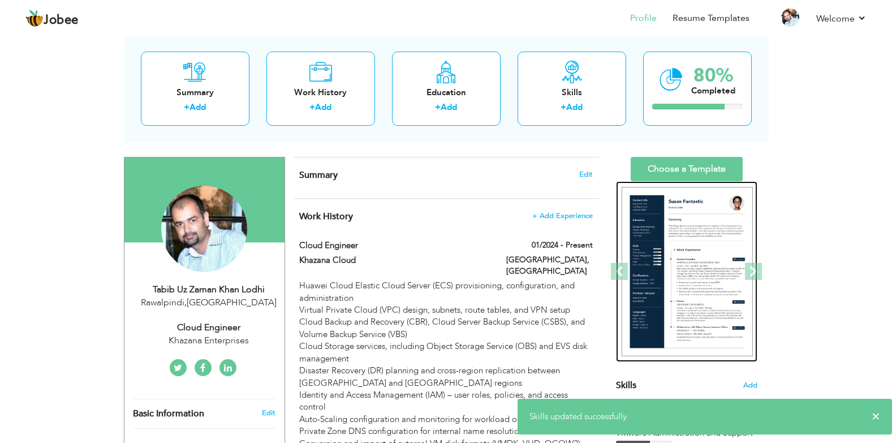
click at [700, 227] on img at bounding box center [687, 272] width 131 height 170
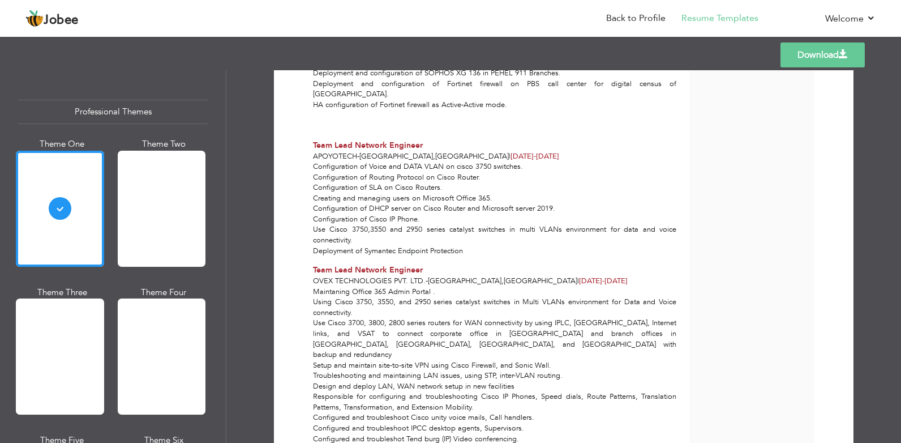
scroll to position [414, 0]
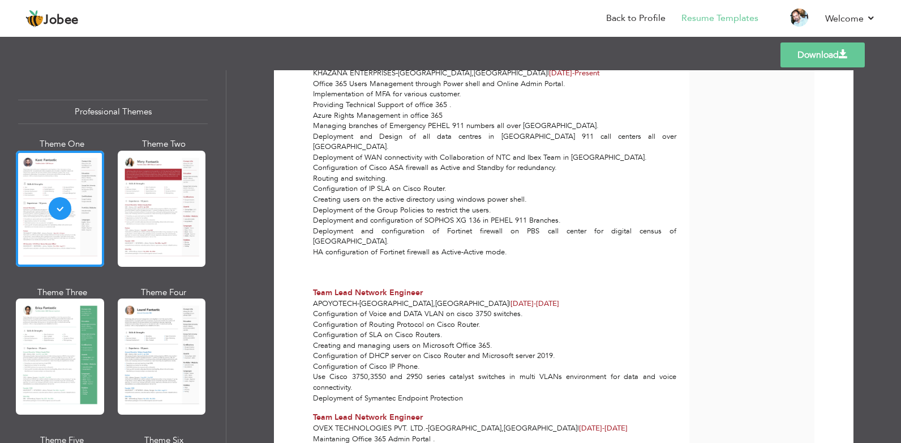
click at [832, 58] on link "Download" at bounding box center [822, 54] width 84 height 25
